Goal: Transaction & Acquisition: Purchase product/service

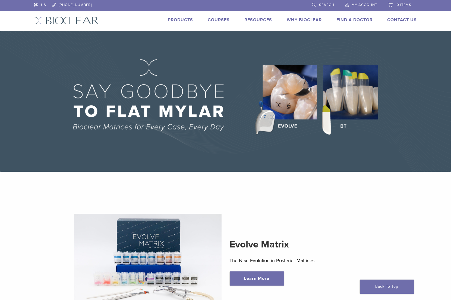
click at [182, 18] on link "Products" at bounding box center [180, 19] width 25 height 5
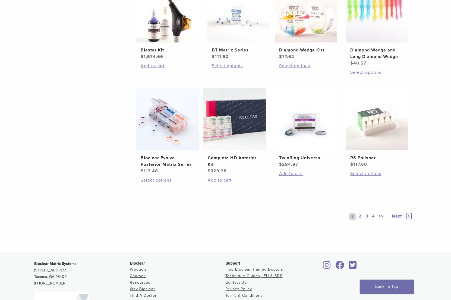
scroll to position [351, 0]
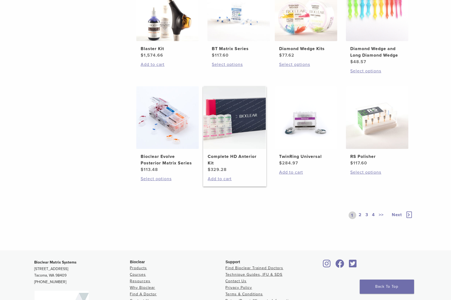
click at [235, 124] on img at bounding box center [235, 117] width 63 height 63
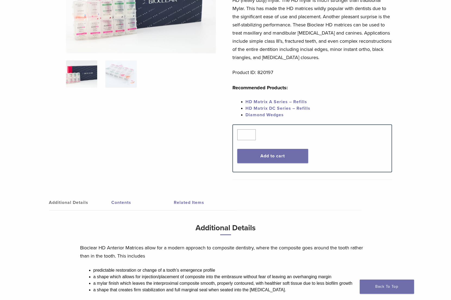
scroll to position [189, 0]
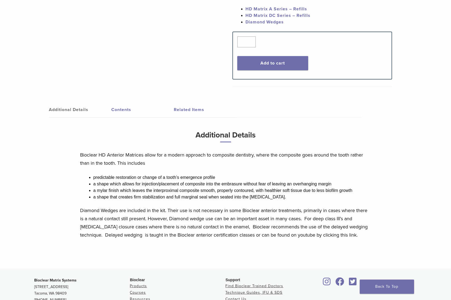
click at [124, 109] on link "Contents" at bounding box center [143, 109] width 63 height 15
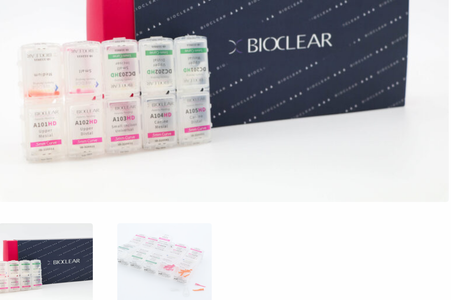
scroll to position [3, 0]
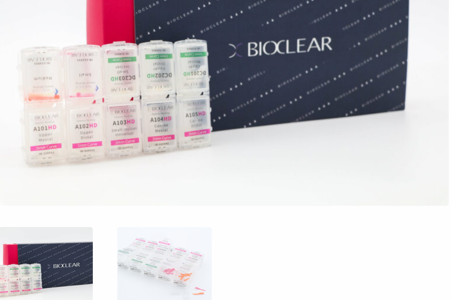
click at [152, 158] on ol at bounding box center [141, 170] width 158 height 34
